Goal: Entertainment & Leisure: Consume media (video, audio)

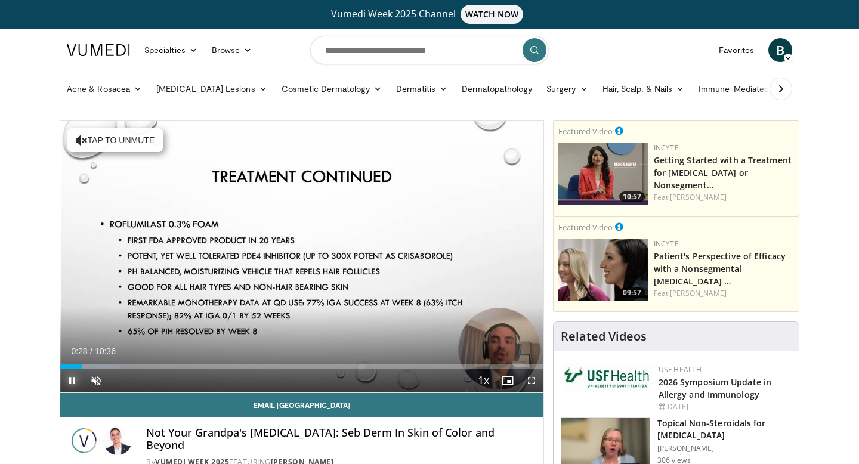
click at [70, 382] on span "Video Player" at bounding box center [72, 381] width 24 height 24
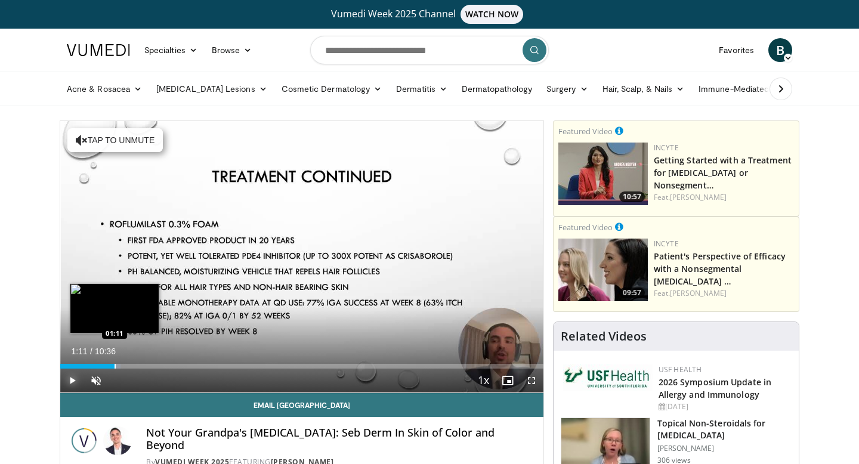
click at [114, 364] on div "Progress Bar" at bounding box center [114, 366] width 1 height 5
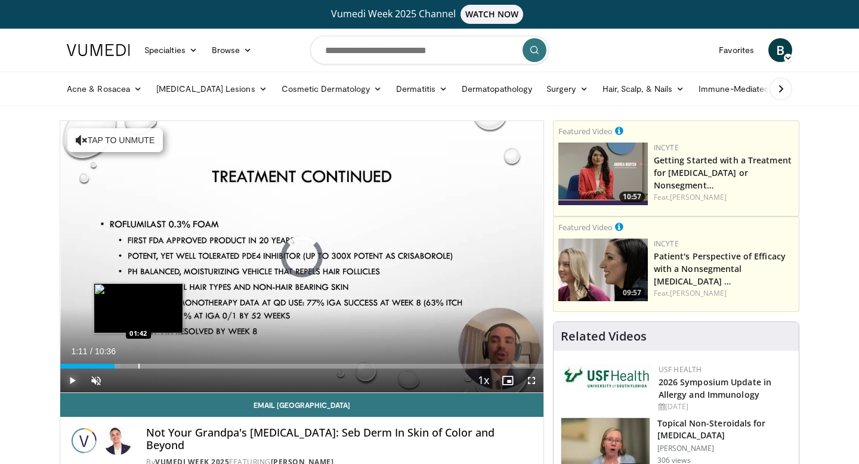
click at [138, 366] on div "Progress Bar" at bounding box center [138, 366] width 1 height 5
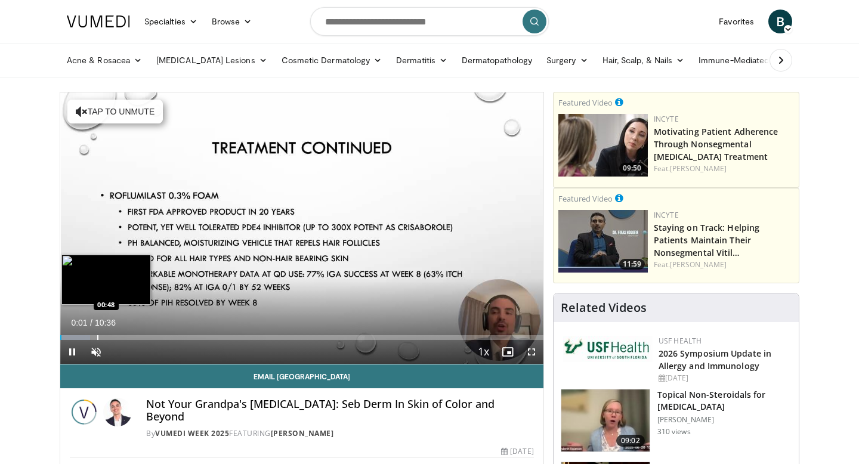
click at [97, 337] on div "Progress Bar" at bounding box center [97, 337] width 1 height 5
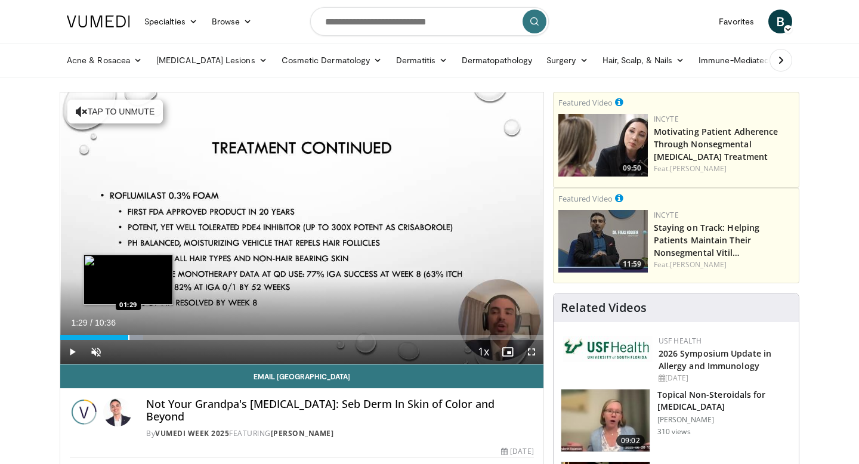
click at [128, 332] on div "Loaded : 17.13% 01:29 01:29" at bounding box center [301, 334] width 483 height 11
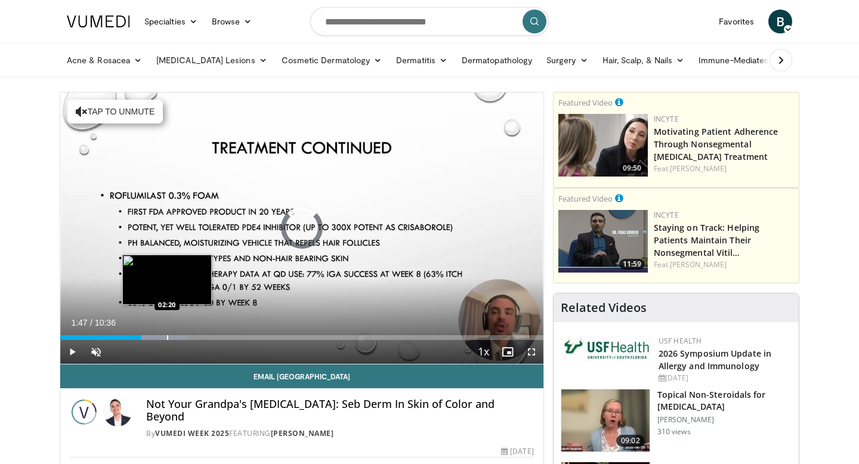
click at [167, 334] on div "Loaded : 26.48% 01:47 02:20" at bounding box center [301, 334] width 483 height 11
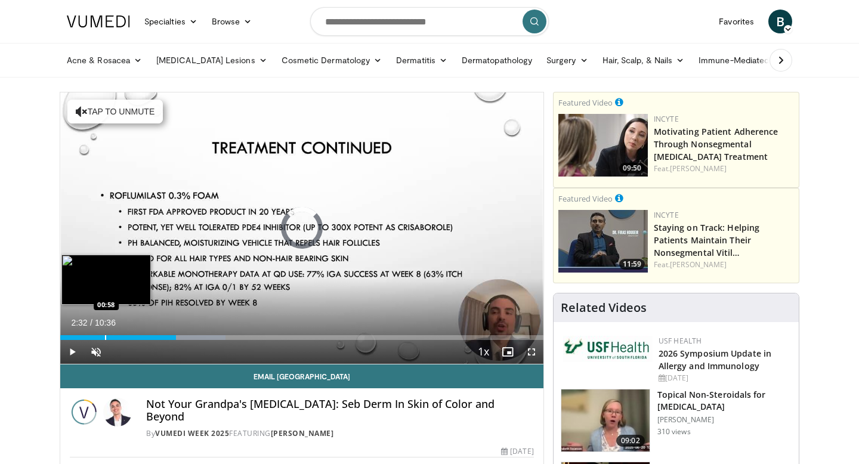
click at [105, 336] on div "Progress Bar" at bounding box center [105, 337] width 1 height 5
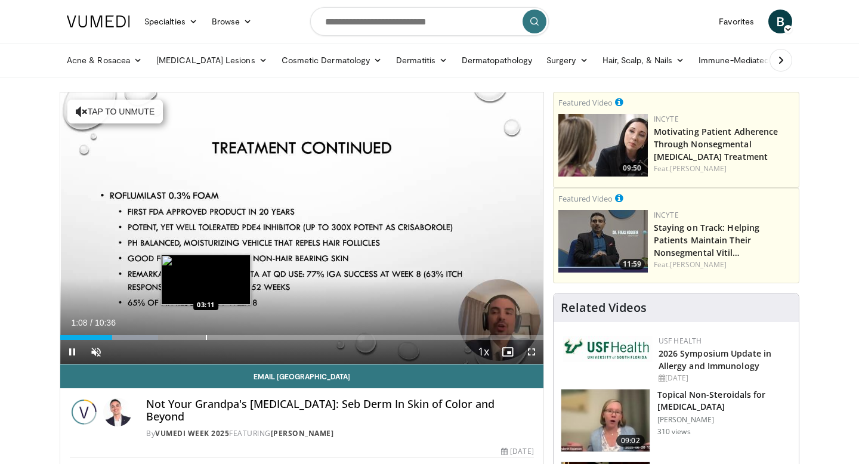
click at [213, 334] on div "Loaded : 20.24% 01:08 03:11" at bounding box center [301, 334] width 483 height 11
click at [212, 339] on div "Progress Bar" at bounding box center [212, 337] width 1 height 5
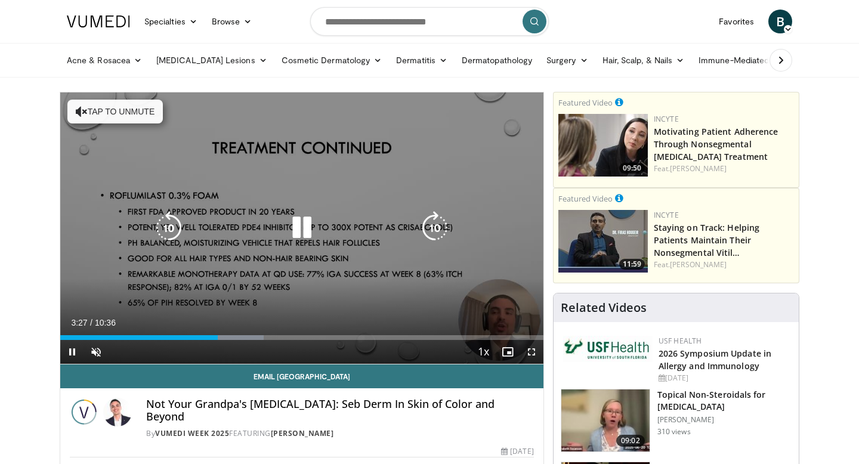
click at [238, 309] on div "10 seconds Tap to unmute" at bounding box center [301, 227] width 483 height 271
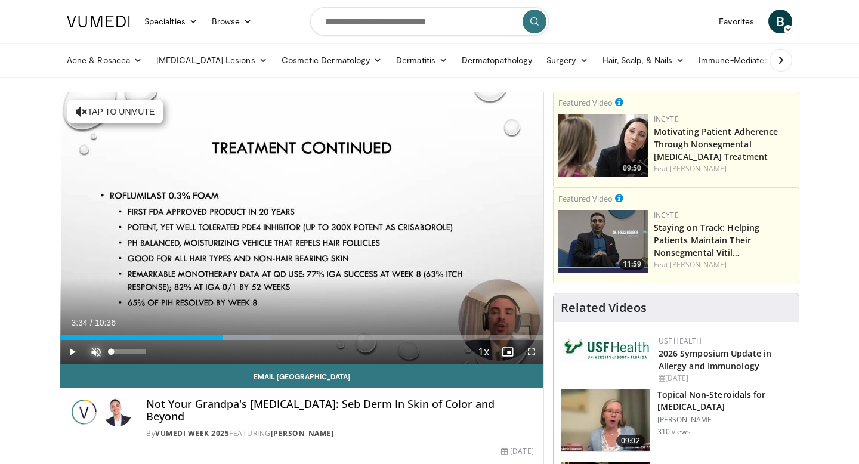
click at [94, 351] on span "Video Player" at bounding box center [96, 352] width 24 height 24
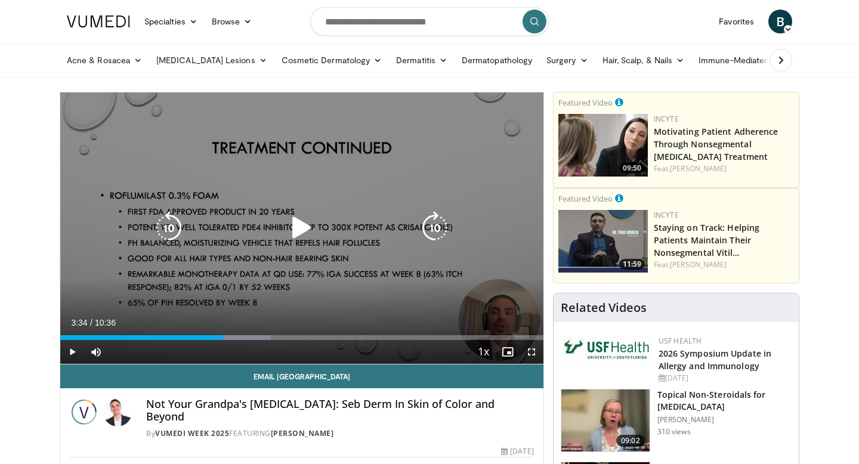
click at [235, 302] on div "10 seconds Tap to unmute" at bounding box center [301, 227] width 483 height 271
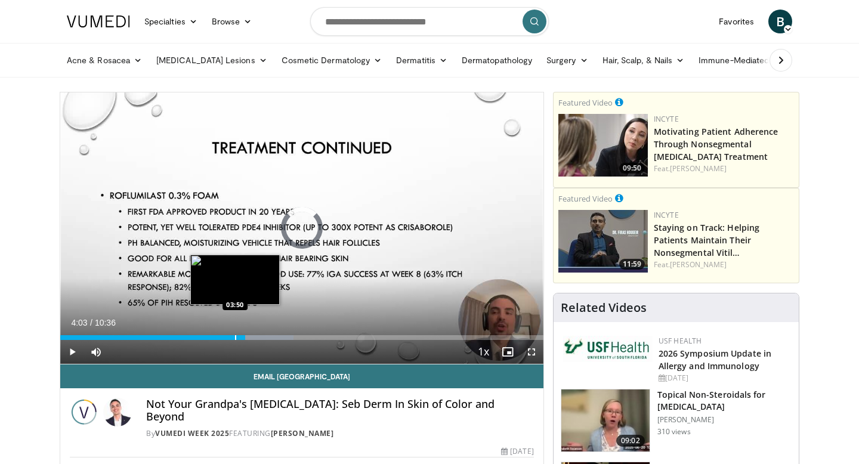
click at [235, 338] on div "Progress Bar" at bounding box center [235, 337] width 1 height 5
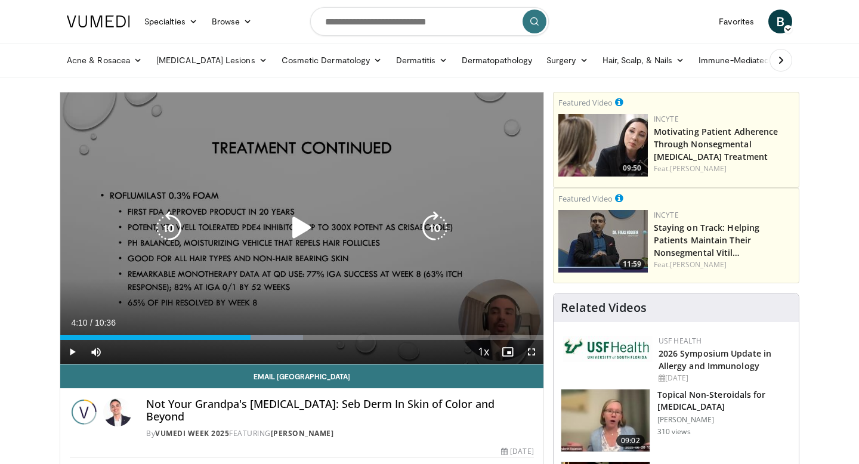
click at [396, 134] on div "10 seconds Tap to unmute" at bounding box center [301, 227] width 483 height 271
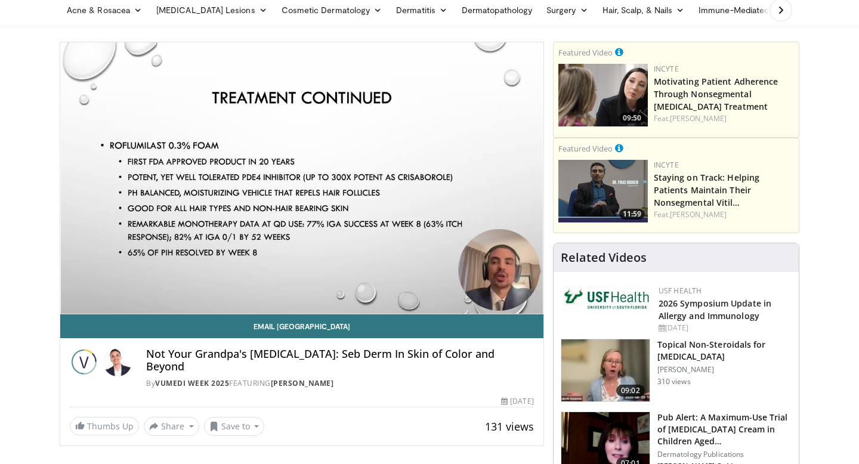
scroll to position [60, 0]
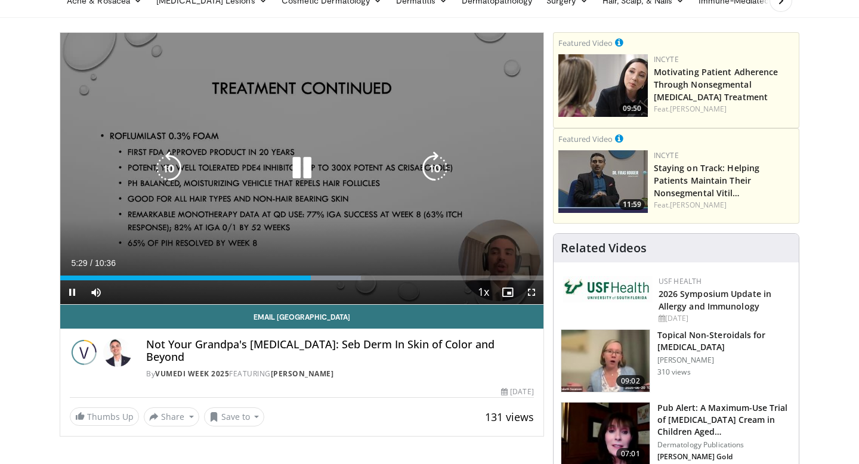
click at [372, 233] on div "10 seconds Tap to unmute" at bounding box center [301, 168] width 483 height 271
click at [444, 156] on icon "Video Player" at bounding box center [434, 167] width 33 height 33
click at [155, 178] on icon "Video Player" at bounding box center [168, 167] width 33 height 33
click at [351, 207] on div "10 seconds Tap to unmute" at bounding box center [301, 168] width 483 height 271
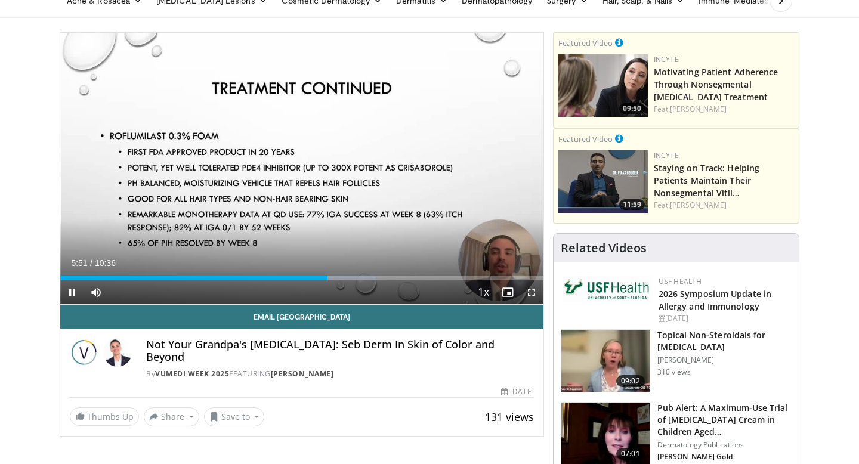
click at [67, 298] on video-js "**********" at bounding box center [301, 169] width 483 height 272
click at [72, 295] on span "Video Player" at bounding box center [72, 292] width 24 height 24
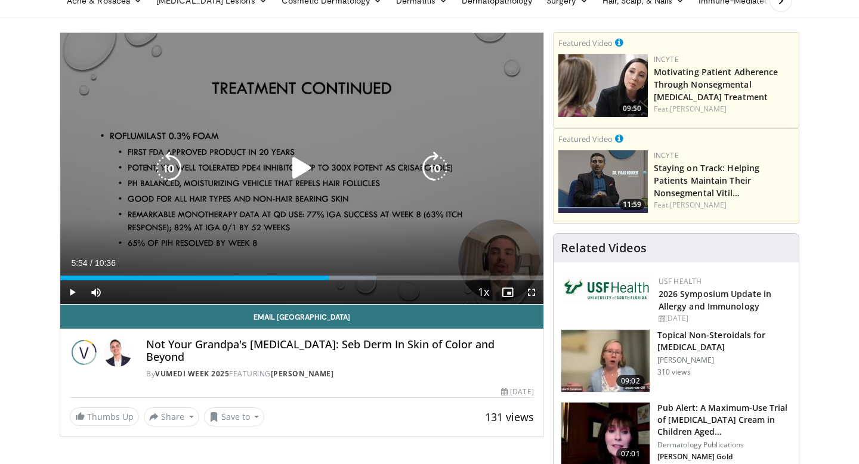
click at [289, 138] on div "10 seconds Tap to unmute" at bounding box center [301, 168] width 483 height 271
click at [307, 171] on icon "Video Player" at bounding box center [301, 167] width 33 height 33
click at [282, 216] on div "20 seconds Tap to unmute" at bounding box center [301, 168] width 483 height 271
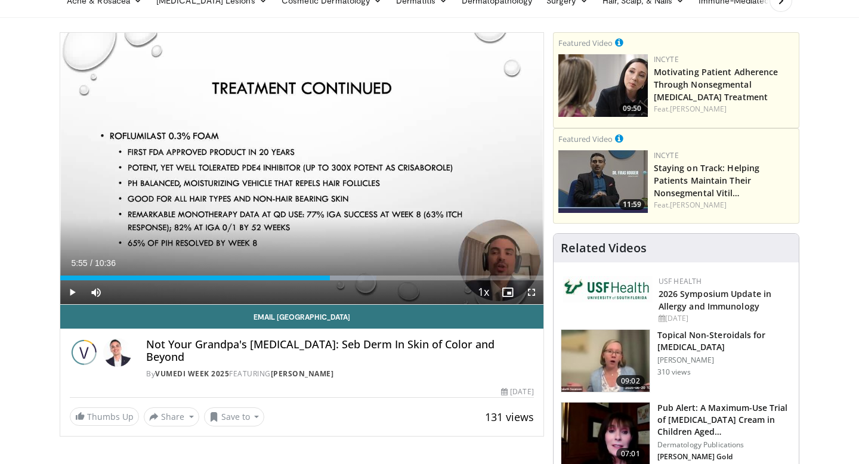
click at [197, 261] on div "Current Time 5:55 / Duration 10:36" at bounding box center [301, 263] width 483 height 11
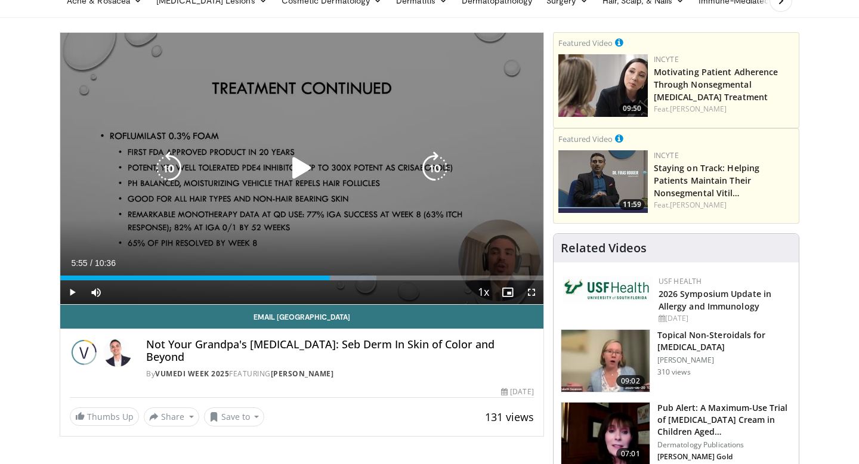
click at [302, 179] on icon "Video Player" at bounding box center [301, 167] width 33 height 33
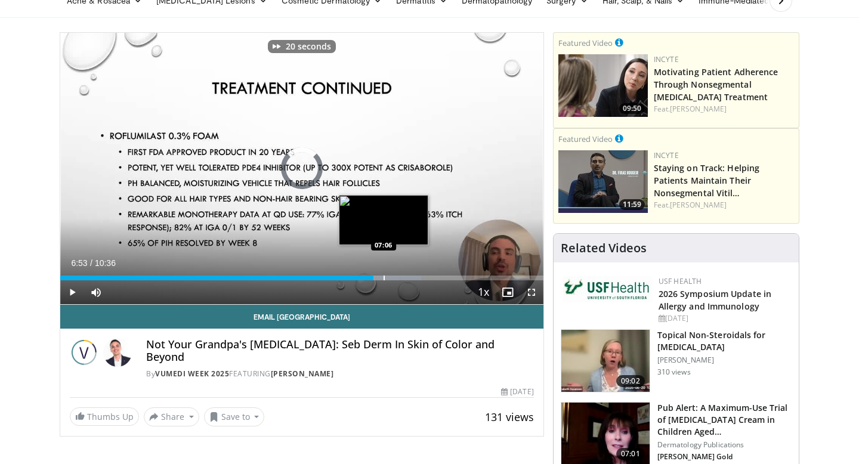
click at [383, 275] on div "Progress Bar" at bounding box center [383, 277] width 1 height 5
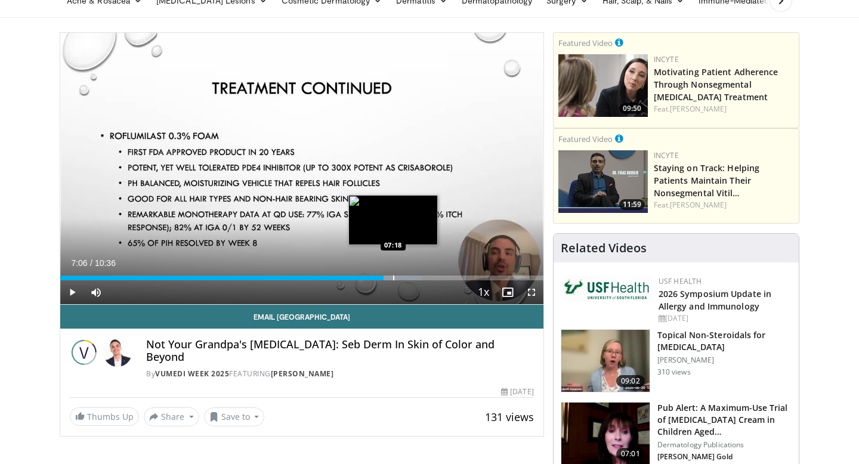
click at [393, 277] on div "Progress Bar" at bounding box center [393, 277] width 1 height 5
click at [413, 278] on div "Progress Bar" at bounding box center [413, 277] width 1 height 5
click at [388, 276] on div "Progress Bar" at bounding box center [388, 277] width 1 height 5
click at [373, 274] on div "Loaded : 77.89% 07:13 07:04" at bounding box center [301, 274] width 483 height 11
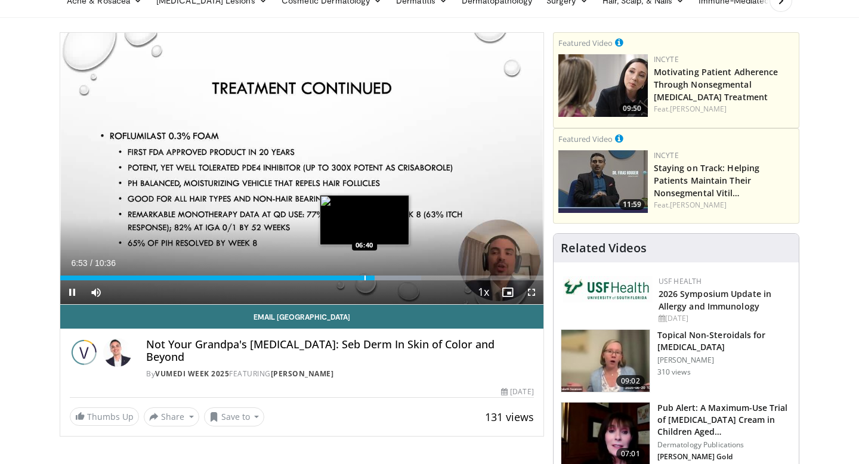
click at [364, 274] on div "Loaded : 74.78% 06:54 06:40" at bounding box center [301, 274] width 483 height 11
click at [352, 277] on div "Progress Bar" at bounding box center [352, 277] width 1 height 5
